Goal: Information Seeking & Learning: Learn about a topic

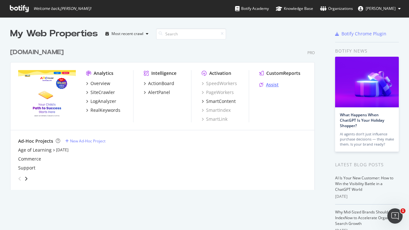
click at [275, 84] on div "Assist" at bounding box center [272, 84] width 13 height 6
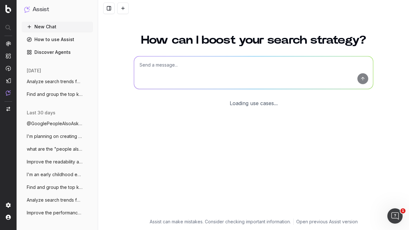
scroll to position [17, 0]
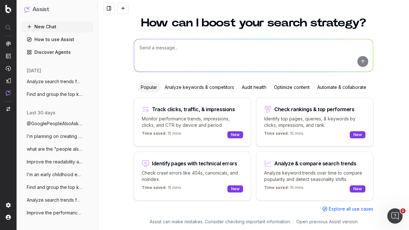
click at [283, 87] on div "Optimize content" at bounding box center [291, 87] width 43 height 10
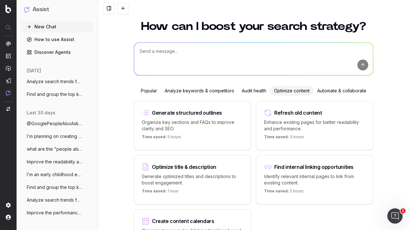
scroll to position [14, 0]
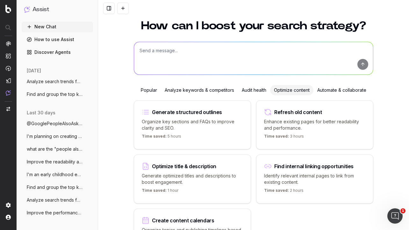
click at [291, 120] on p "Enhance existing pages for better readability and performance." at bounding box center [314, 124] width 101 height 13
type textarea "Improve the readability of"
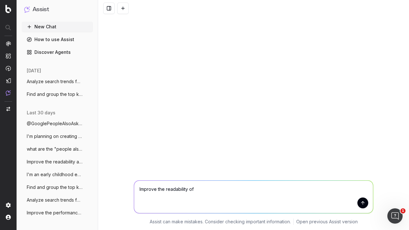
scroll to position [0, 0]
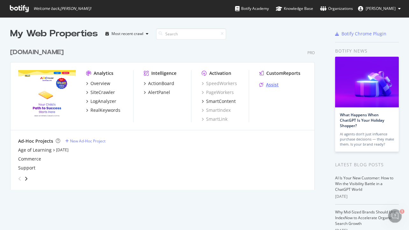
click at [271, 86] on div "Assist" at bounding box center [272, 84] width 13 height 6
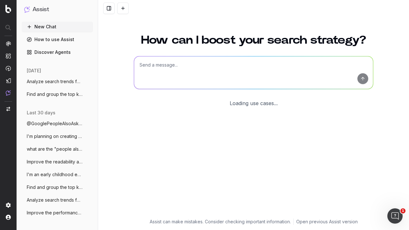
scroll to position [17, 0]
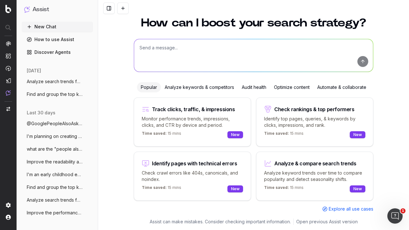
click at [277, 87] on div "Optimize content" at bounding box center [291, 87] width 43 height 10
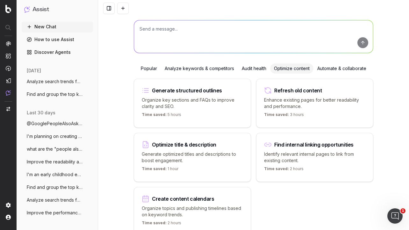
scroll to position [30, 0]
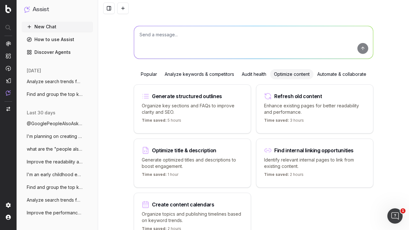
click at [245, 44] on textarea at bounding box center [253, 42] width 239 height 32
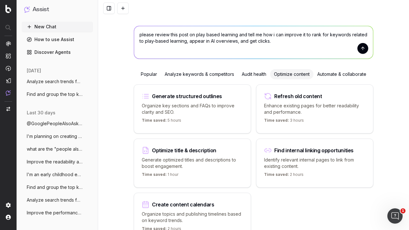
paste textarea "https://www.abcmouse.com/learn/advice/a-parents-guide-to-play-based-learning/81…"
type textarea "please review this post on play based learning and tell me how i can improve it…"
click at [364, 49] on button "submit" at bounding box center [362, 48] width 11 height 11
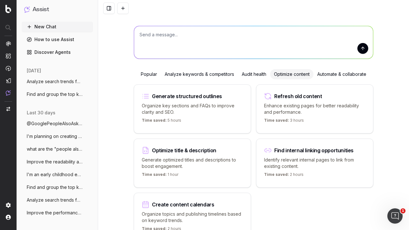
scroll to position [0, 0]
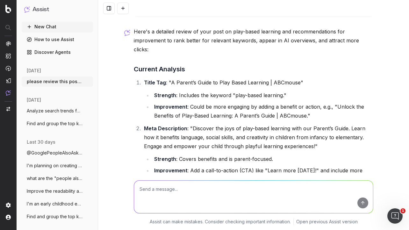
scroll to position [32, 0]
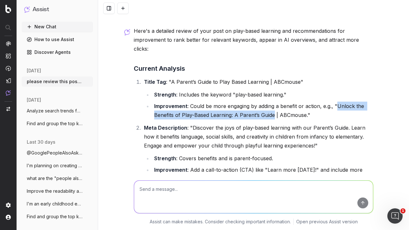
drag, startPoint x: 336, startPoint y: 95, endPoint x: 273, endPoint y: 106, distance: 63.9
click at [273, 106] on li "Improvement : Could be more engaging by adding a benefit or action, e.g., "Unlo…" at bounding box center [262, 111] width 221 height 18
copy li "Unlock the Benefits of Play-Based Learning: A Parent’s Guide"
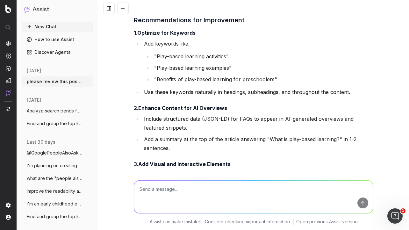
scroll to position [496, 0]
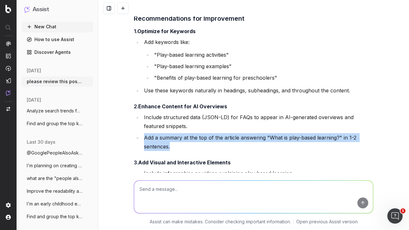
drag, startPoint x: 144, startPoint y: 129, endPoint x: 173, endPoint y: 139, distance: 30.7
click at [173, 139] on li "Add a summary at the top of the article answering "What is play-based learning?…" at bounding box center [257, 142] width 231 height 18
copy li "Add a summary at the top of the article answering "What is play-based learning?…"
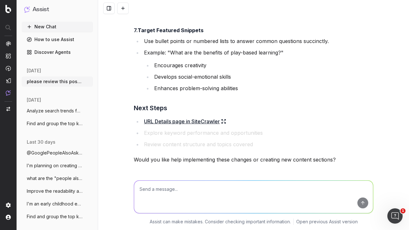
scroll to position [797, 0]
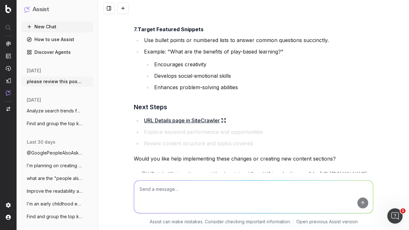
click at [206, 116] on link "URL Details page in SiteCrawler" at bounding box center [185, 120] width 82 height 9
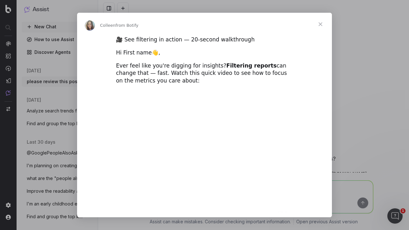
scroll to position [0, 0]
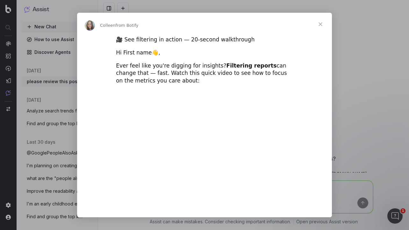
type input "1867732"
click at [318, 25] on span "Close" at bounding box center [320, 24] width 23 height 23
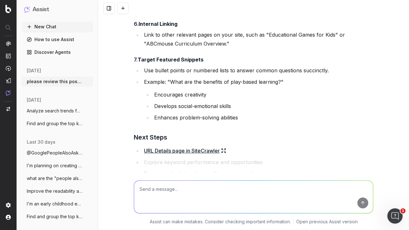
scroll to position [762, 0]
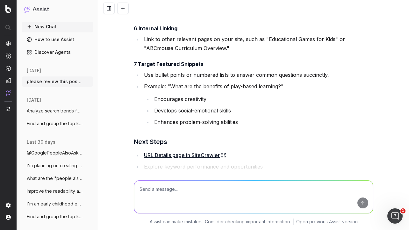
click at [196, 188] on textarea at bounding box center [253, 196] width 239 height 32
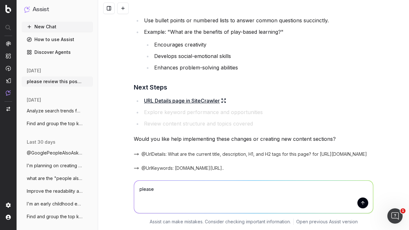
scroll to position [860, 0]
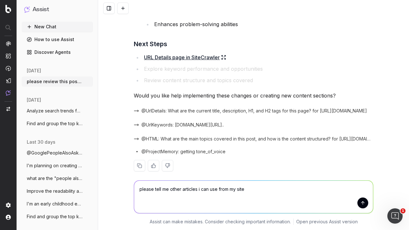
drag, startPoint x: 247, startPoint y: 189, endPoint x: 155, endPoint y: 188, distance: 92.3
click at [155, 188] on textarea "please tell me other articles i can use from my site" at bounding box center [253, 196] width 239 height 32
type textarea "p"
type textarea "i need to add internal links to this article. please provide me with a list of …"
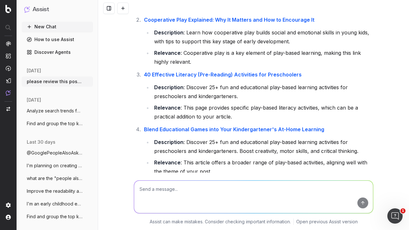
scroll to position [1152, 0]
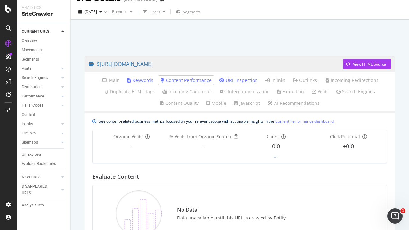
scroll to position [14, 0]
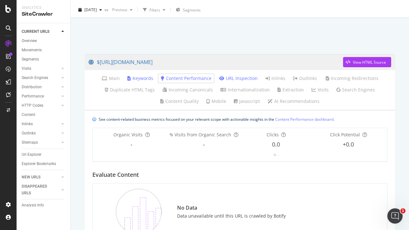
click at [249, 79] on link "URL Inspection" at bounding box center [238, 78] width 39 height 6
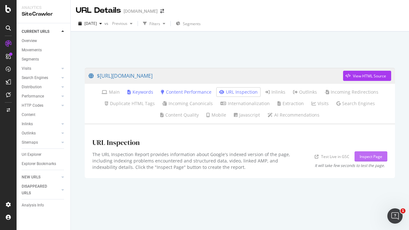
click at [360, 155] on div "Inspect Page" at bounding box center [370, 156] width 23 height 5
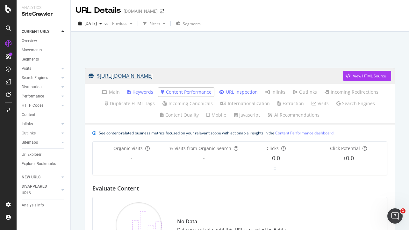
click at [103, 77] on link "$https://www.abcmouse.com/learn/advice/a-parents-guide-to-play-based-learning/8…" at bounding box center [215, 76] width 254 height 16
click at [35, 153] on div "Url Explorer" at bounding box center [32, 154] width 20 height 7
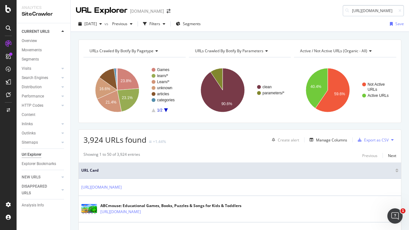
scroll to position [0, 110]
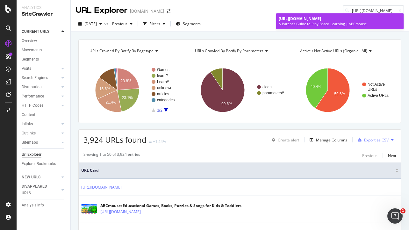
type input "https://www.abcmouse.com/learn/advice/a-parents-guide-to-play-based-learning/81…"
click at [316, 21] on span "https://www.abcmouse.com/learn/advice/a-parents-guide-to-play-based-learning/81…" at bounding box center [300, 18] width 42 height 5
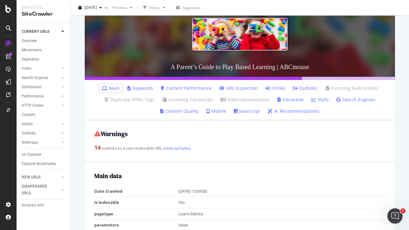
scroll to position [74, 0]
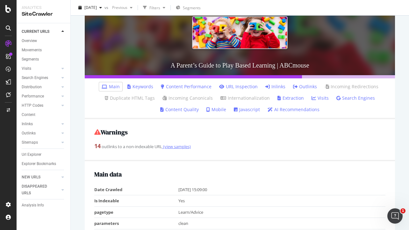
click at [179, 147] on link "(view samples)" at bounding box center [176, 147] width 29 height 6
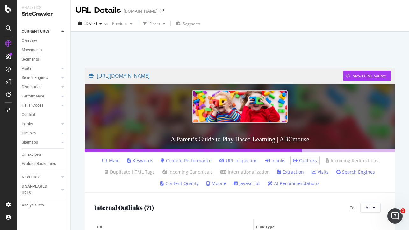
click at [174, 161] on link "Content Performance" at bounding box center [186, 160] width 51 height 6
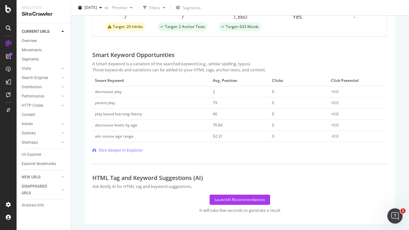
scroll to position [268, 0]
click at [138, 150] on span "Dive deeper in Explorer" at bounding box center [121, 150] width 44 height 6
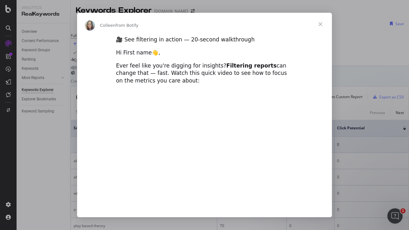
scroll to position [3, 0]
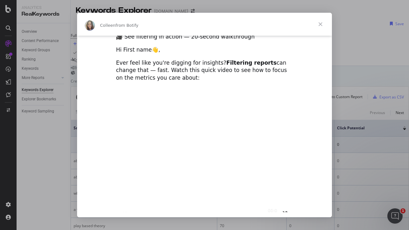
type input "1867732"
click at [320, 24] on span "Close" at bounding box center [320, 24] width 23 height 23
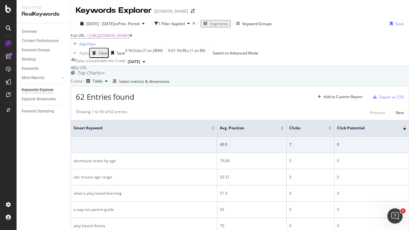
scroll to position [371, 0]
click at [29, 67] on div "Keywords" at bounding box center [30, 68] width 17 height 7
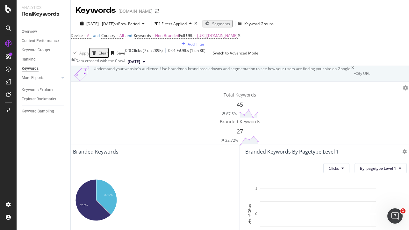
scroll to position [211, 0]
